Goal: Find specific page/section: Find specific page/section

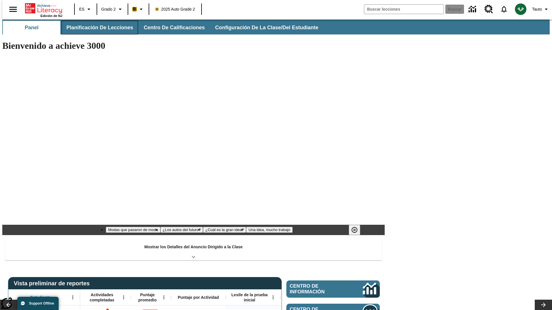
click at [96, 28] on span "Planificación de lecciones" at bounding box center [99, 27] width 67 height 7
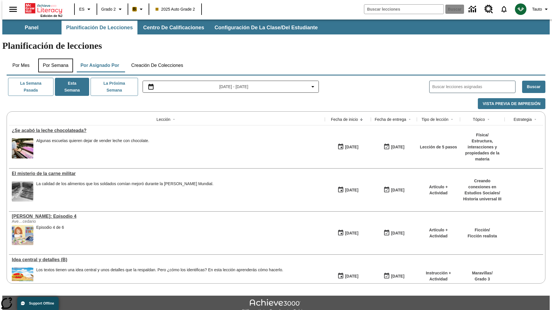
click at [54, 59] on button "Por semana" at bounding box center [55, 66] width 35 height 14
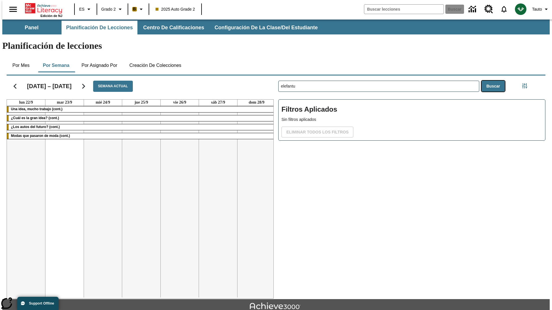
click at [494, 81] on button "Buscar" at bounding box center [492, 86] width 23 height 11
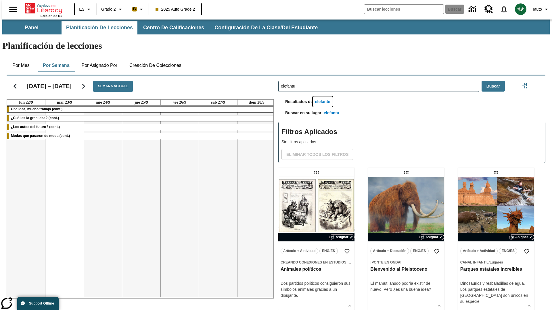
click at [323, 97] on button "elefante" at bounding box center [323, 102] width 20 height 11
type input "elefante"
